Goal: Register for event/course

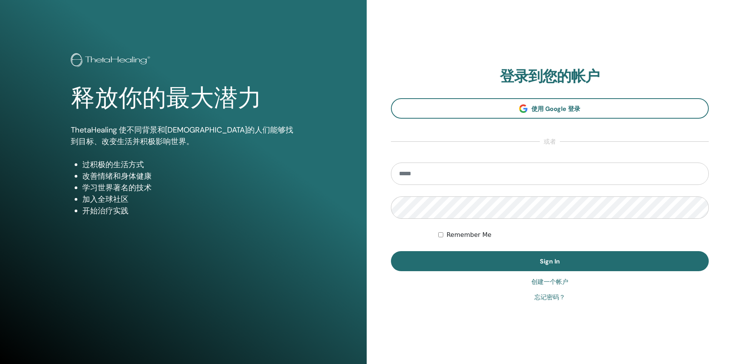
type input "**********"
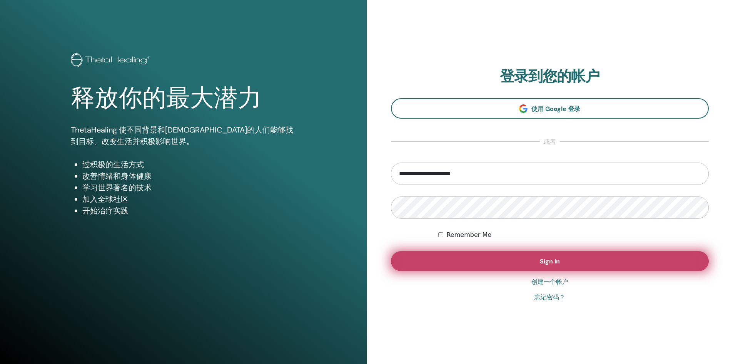
click at [526, 261] on button "Sign In" at bounding box center [550, 261] width 318 height 20
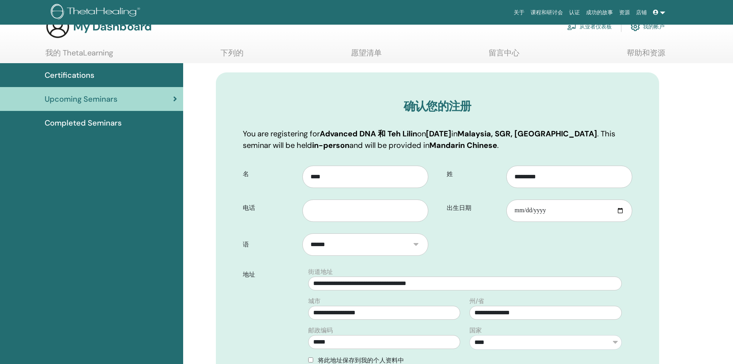
scroll to position [38, 0]
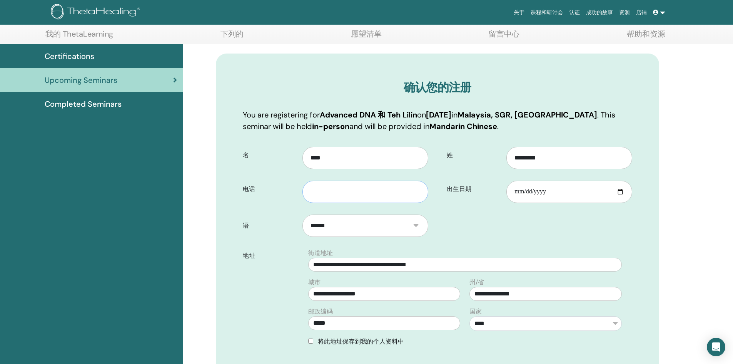
click at [407, 193] on input "text" at bounding box center [364, 191] width 125 height 22
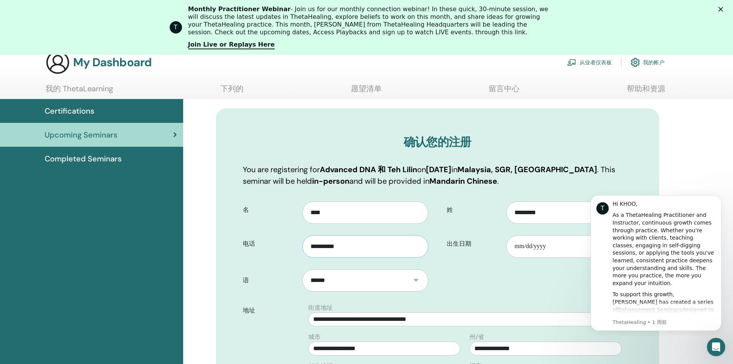
scroll to position [0, 0]
type input "**********"
click at [578, 250] on input "出生日期" at bounding box center [568, 246] width 125 height 22
type input "**********"
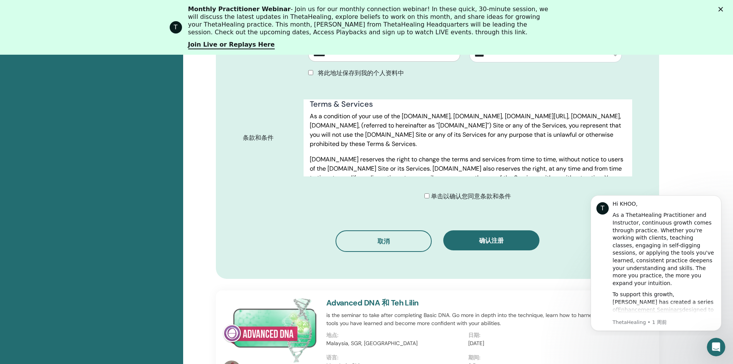
scroll to position [442, 0]
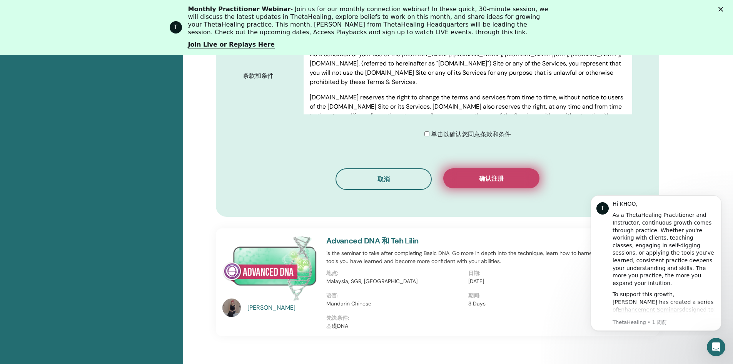
click at [468, 178] on button "确认注册" at bounding box center [491, 178] width 96 height 20
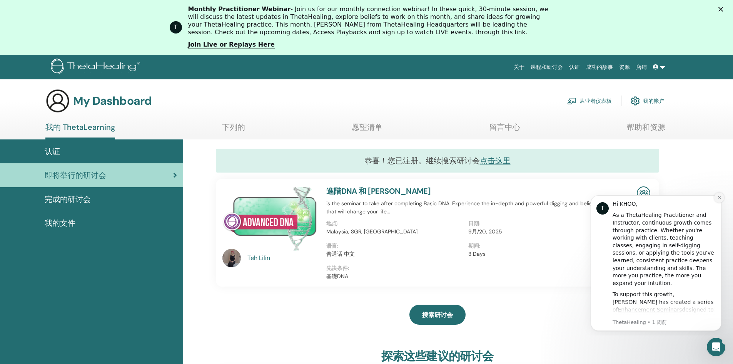
click at [719, 197] on icon "Dismiss notification" at bounding box center [719, 197] width 4 height 4
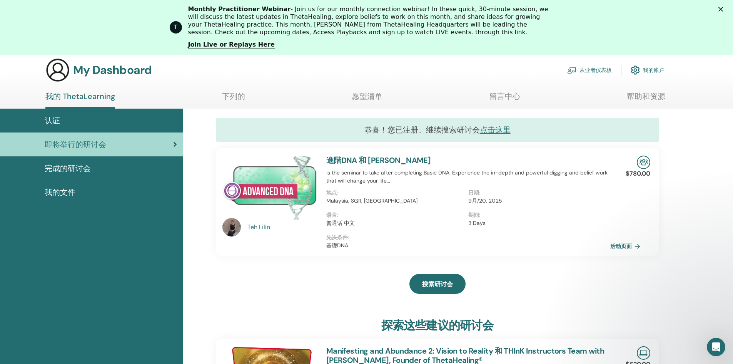
scroll to position [97, 0]
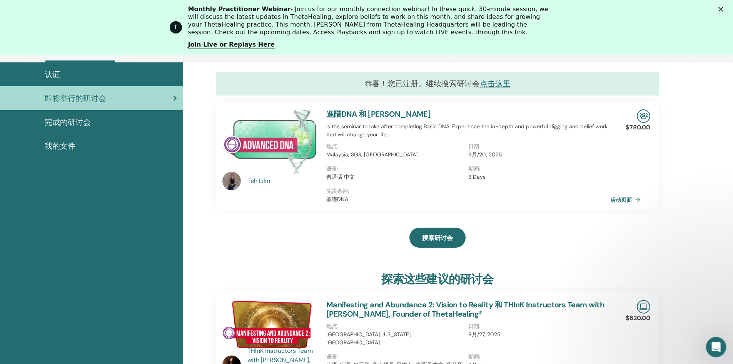
click at [715, 349] on icon "打开 Intercom Messenger" at bounding box center [715, 345] width 13 height 13
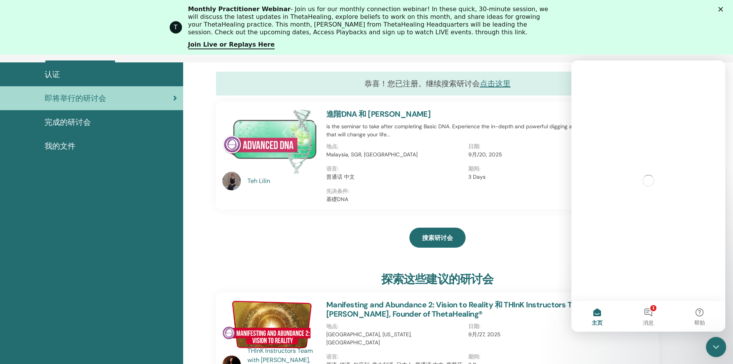
scroll to position [0, 0]
click at [651, 311] on button "1 消息" at bounding box center [648, 316] width 51 height 31
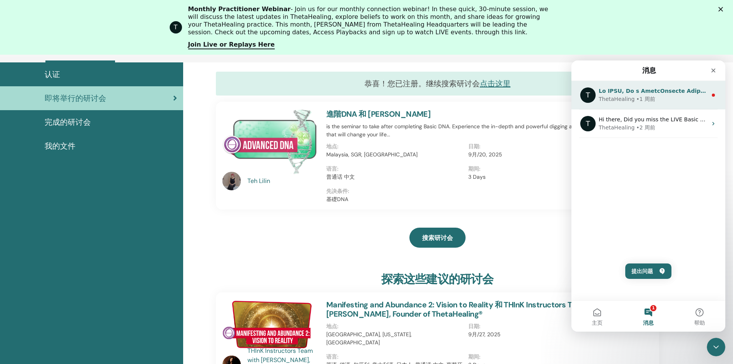
click at [672, 97] on div "ThetaHealing • 1 周前" at bounding box center [653, 99] width 109 height 8
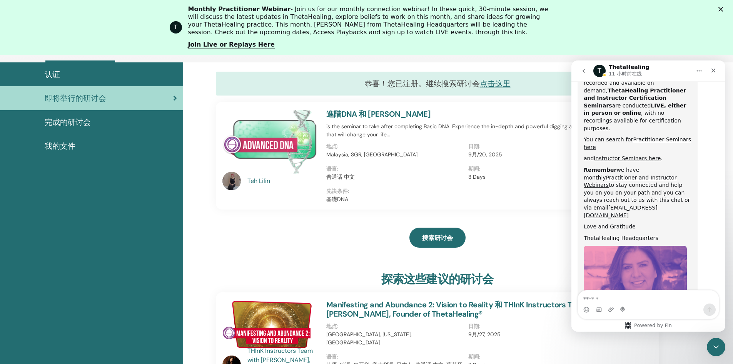
scroll to position [366, 0]
click at [530, 230] on div "搜索研讨会" at bounding box center [437, 237] width 443 height 38
click at [586, 68] on icon "go back" at bounding box center [584, 71] width 6 height 6
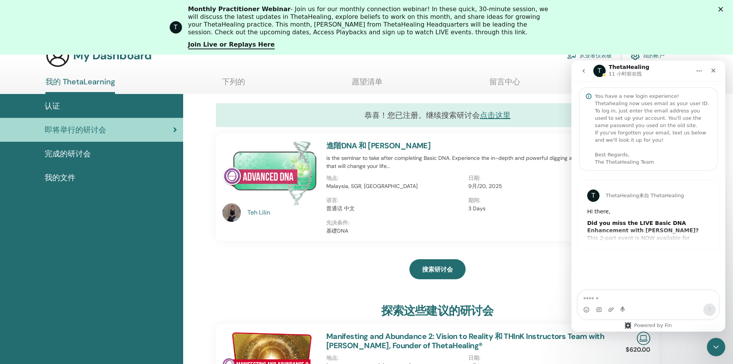
scroll to position [59, 0]
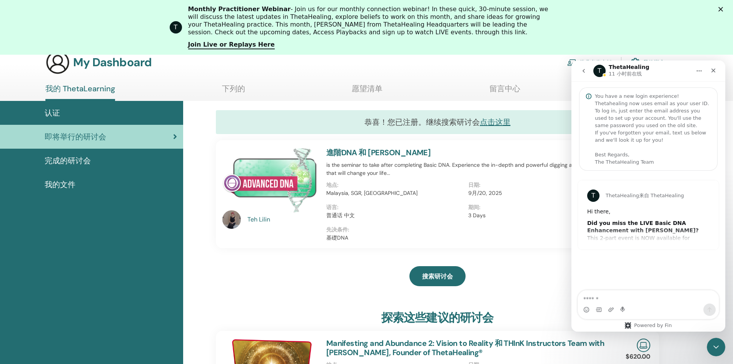
click at [723, 9] on polygon "关闭" at bounding box center [720, 9] width 5 height 5
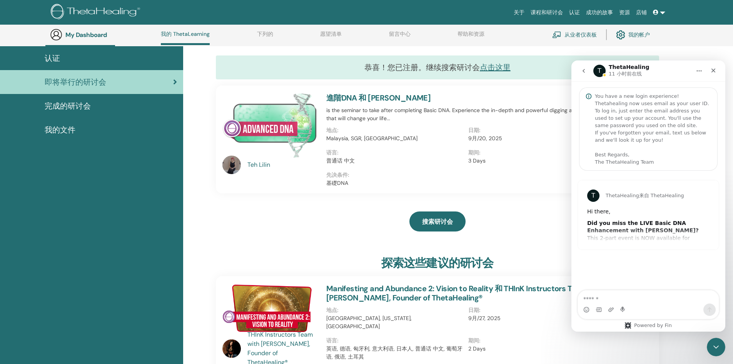
click at [576, 11] on link "认证" at bounding box center [574, 12] width 17 height 14
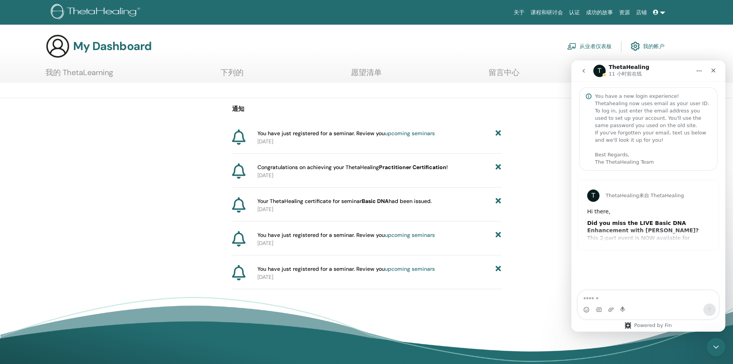
click at [357, 214] on div "Your ThetaHealing certificate for seminar Basic DNA had been issued. 2025-09-11" at bounding box center [366, 209] width 269 height 24
click at [306, 201] on span "Your ThetaHealing certificate for seminar Basic DNA had been issued." at bounding box center [344, 201] width 174 height 8
click at [649, 42] on link "我的帐户" at bounding box center [648, 46] width 34 height 17
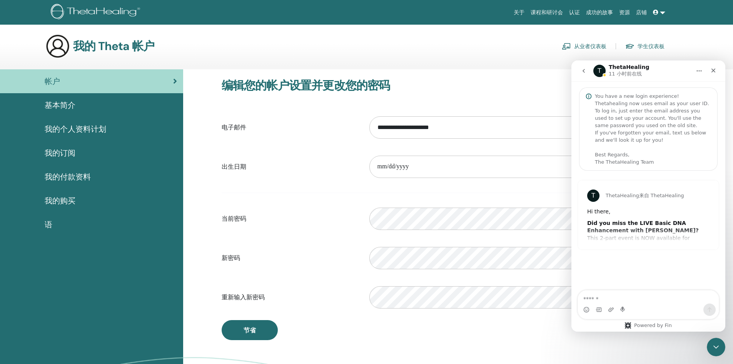
click at [519, 54] on div "我的 Theta 帐户 从业者仪表板 学生仪表板" at bounding box center [354, 46] width 619 height 25
click at [663, 12] on link at bounding box center [659, 12] width 18 height 14
click at [663, 48] on span "我的 ThetaLearning" at bounding box center [661, 51] width 48 height 7
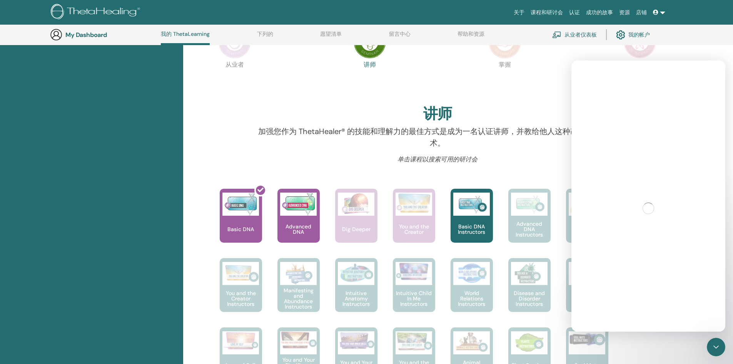
scroll to position [174, 0]
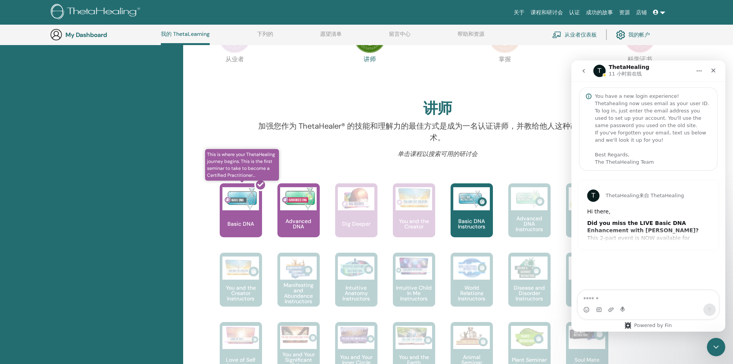
click at [253, 234] on div at bounding box center [245, 213] width 42 height 69
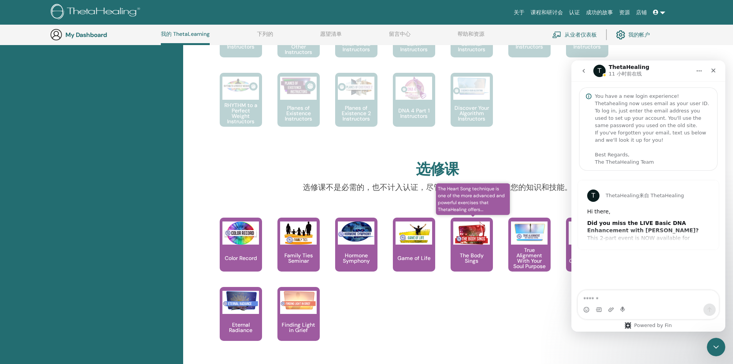
scroll to position [450, 0]
